Goal: Task Accomplishment & Management: Manage account settings

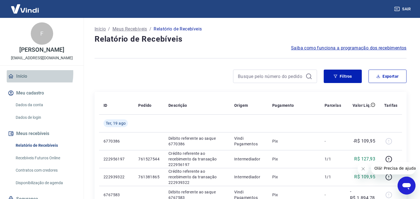
click at [25, 79] on link "Início" at bounding box center [42, 76] width 70 height 12
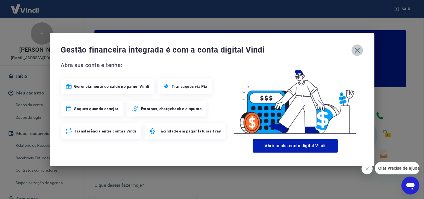
click at [356, 51] on icon "button" at bounding box center [357, 50] width 5 height 5
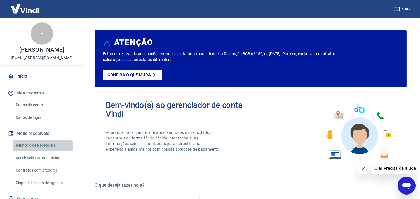
click at [40, 151] on link "Relatório de Recebíveis" at bounding box center [44, 145] width 63 height 11
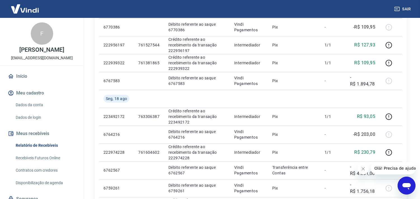
scroll to position [124, 0]
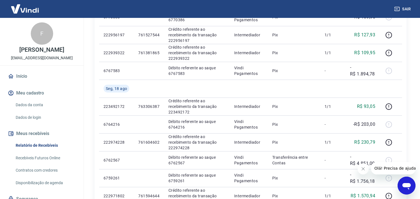
click at [362, 169] on icon "Fechar mensagem da empresa" at bounding box center [362, 168] width 3 height 3
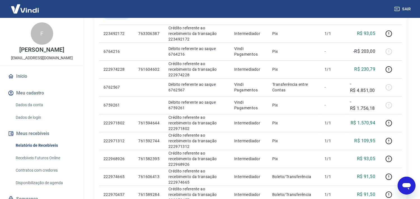
scroll to position [155, 0]
